Goal: Task Accomplishment & Management: Manage account settings

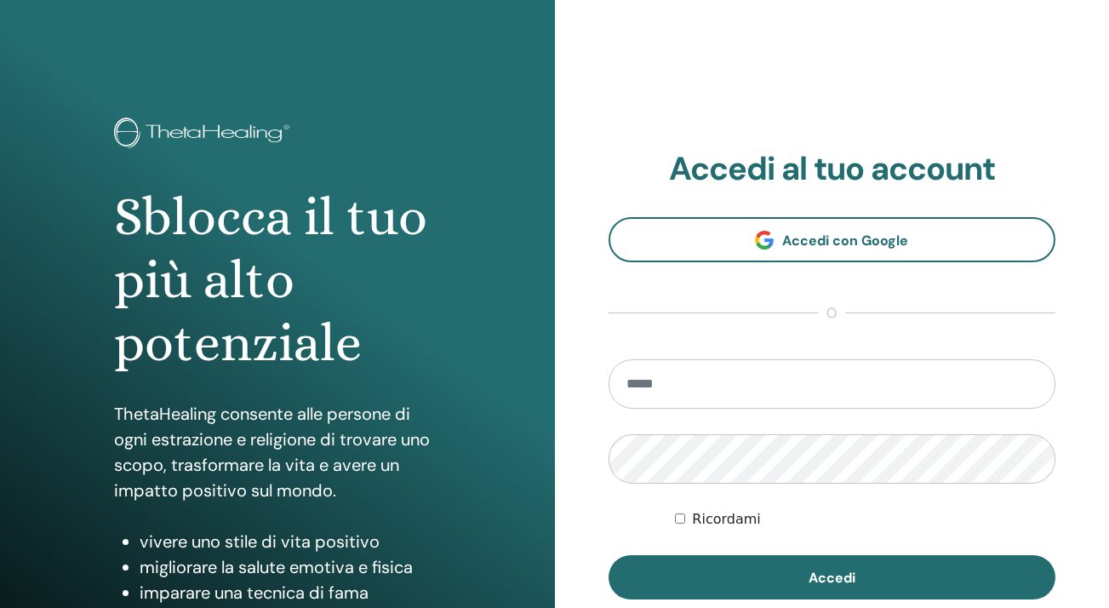
click at [648, 381] on input "email" at bounding box center [832, 383] width 448 height 49
type input "**********"
click at [831, 577] on button "Accedi" at bounding box center [832, 577] width 448 height 44
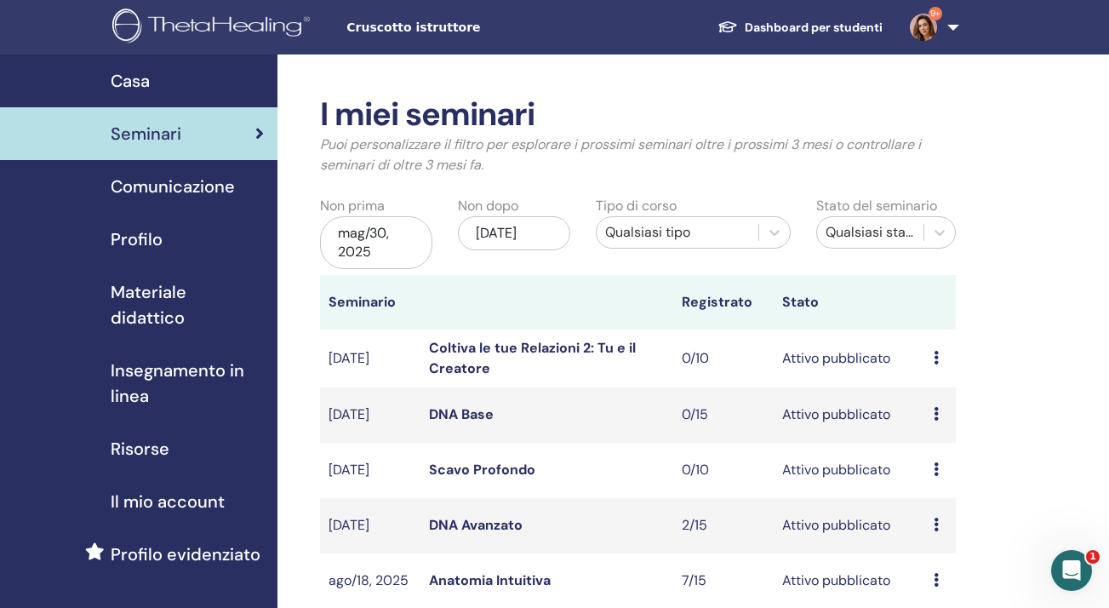
click at [452, 517] on link "DNA Avanzato" at bounding box center [476, 525] width 94 height 18
